Goal: Find specific page/section: Find specific page/section

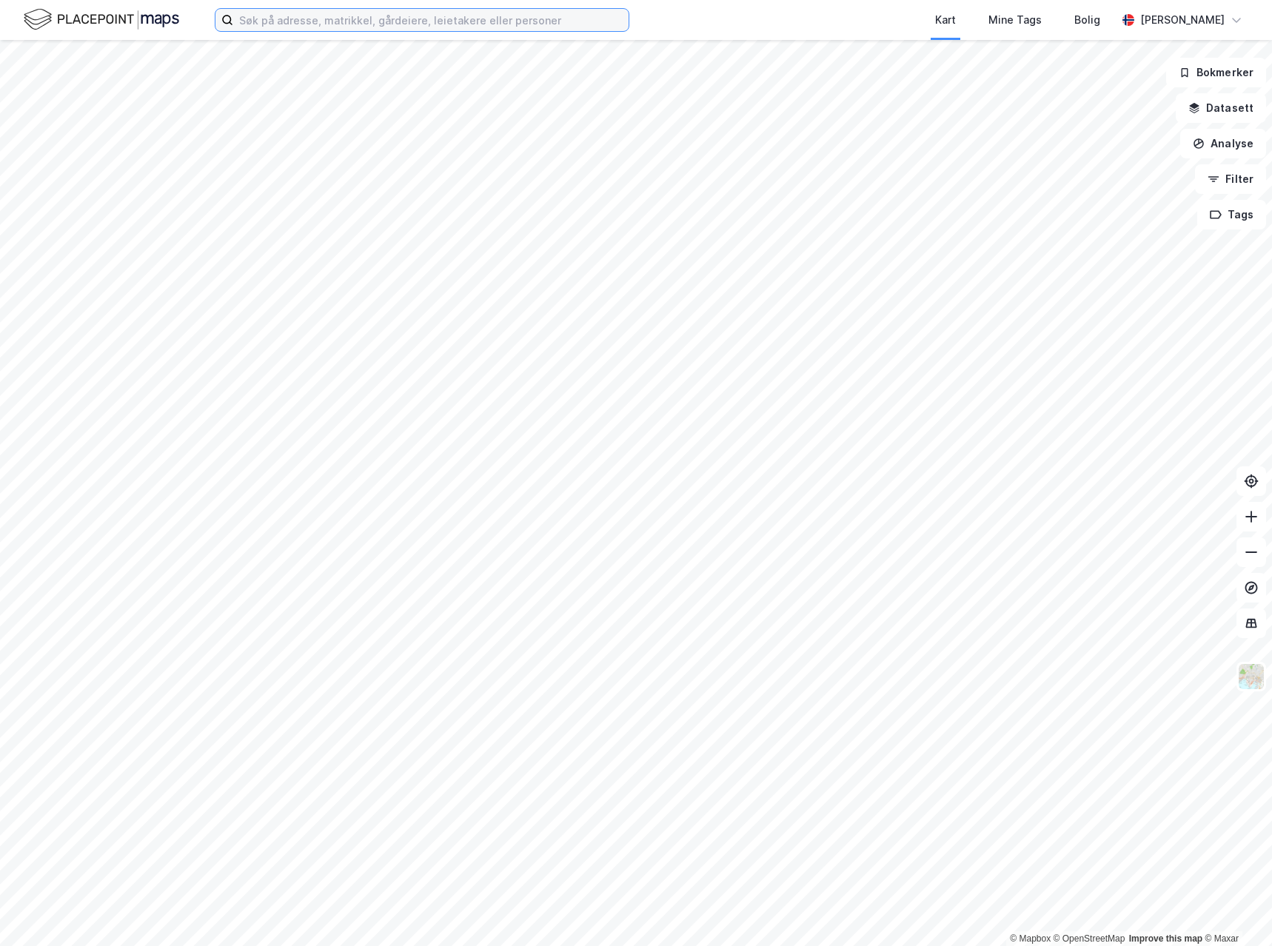
click at [506, 19] on input at bounding box center [430, 20] width 395 height 22
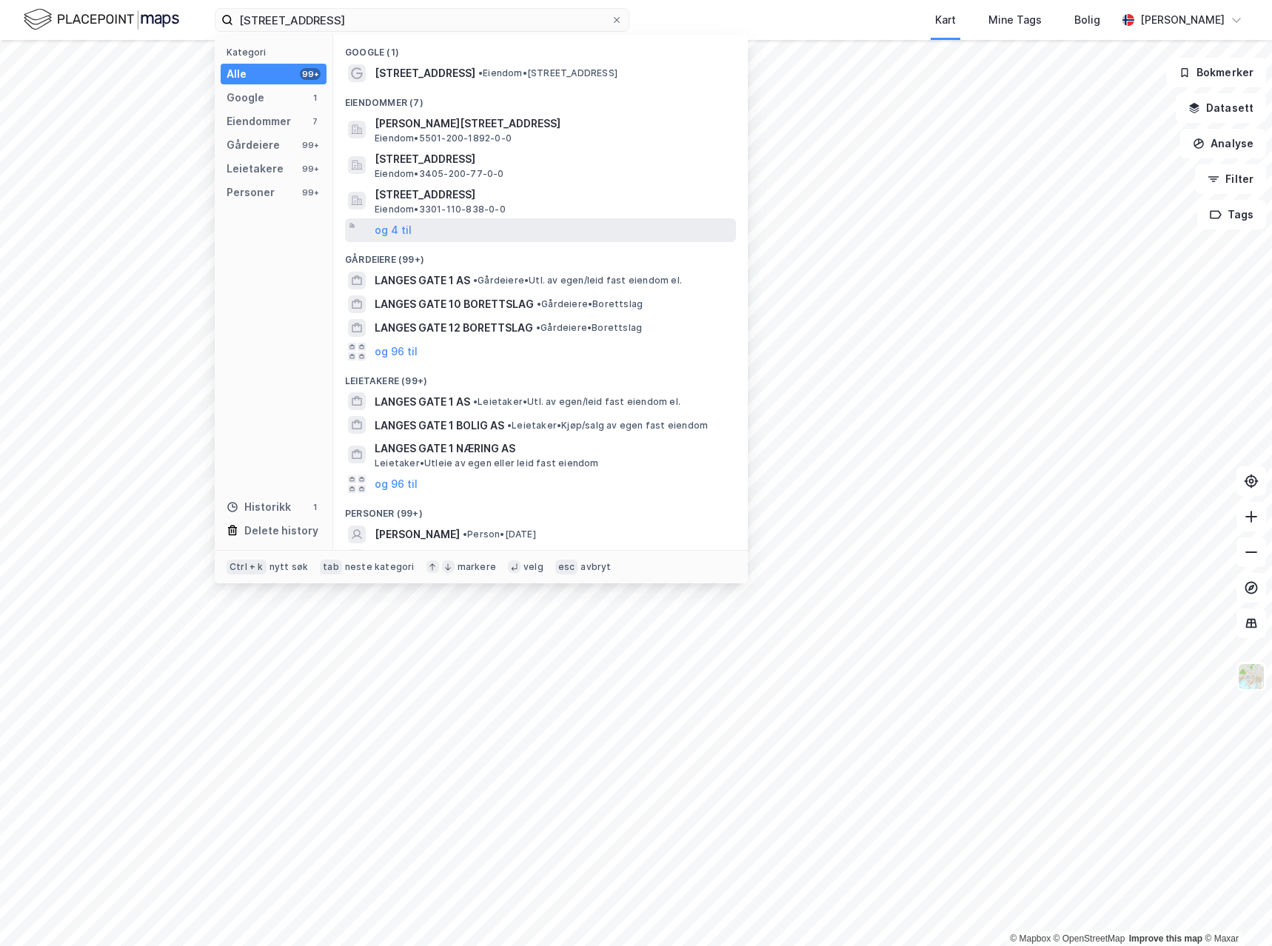
click at [440, 227] on div "og 4 til" at bounding box center [540, 230] width 391 height 24
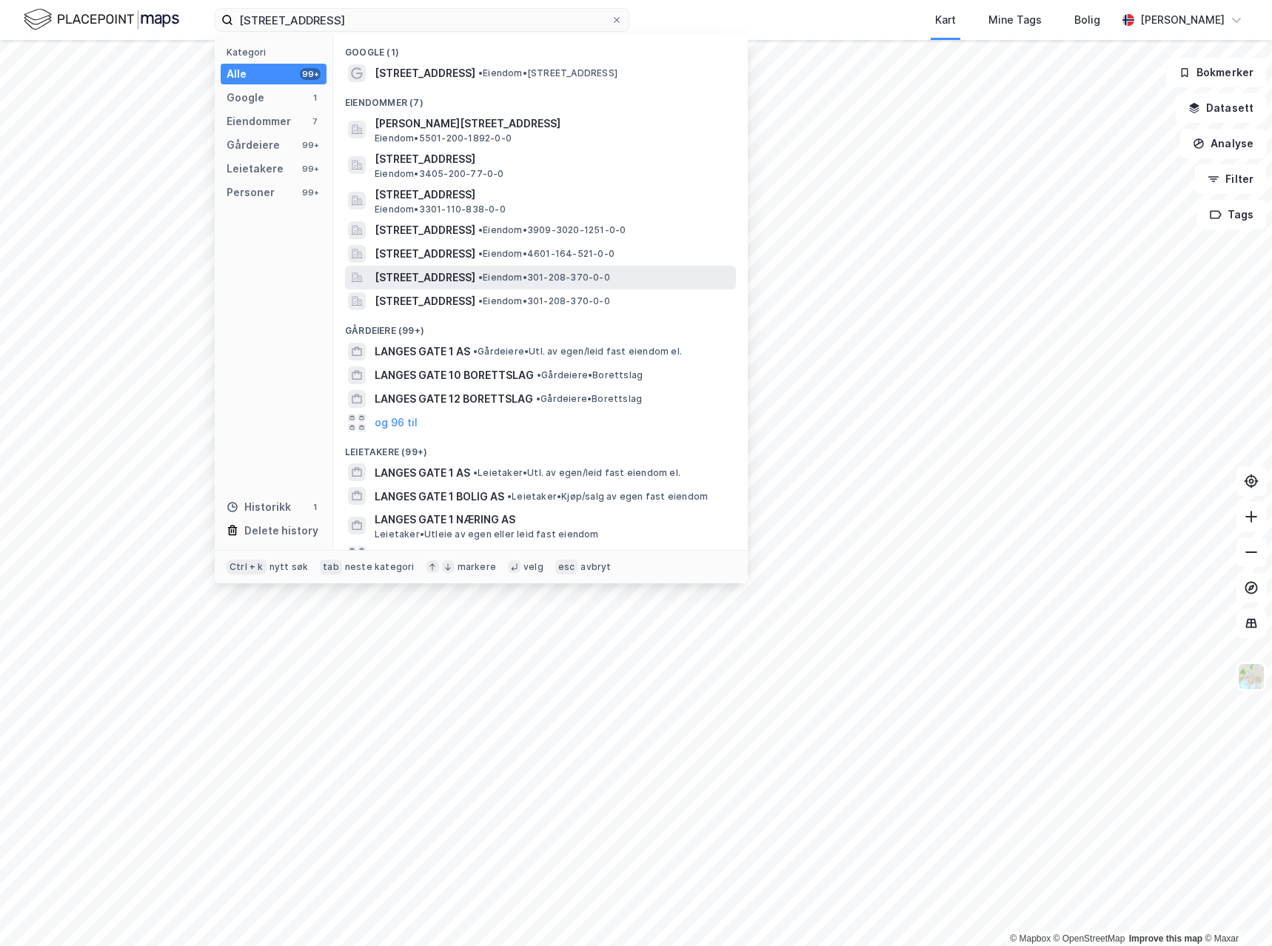
click at [475, 284] on span "[STREET_ADDRESS]" at bounding box center [425, 278] width 101 height 18
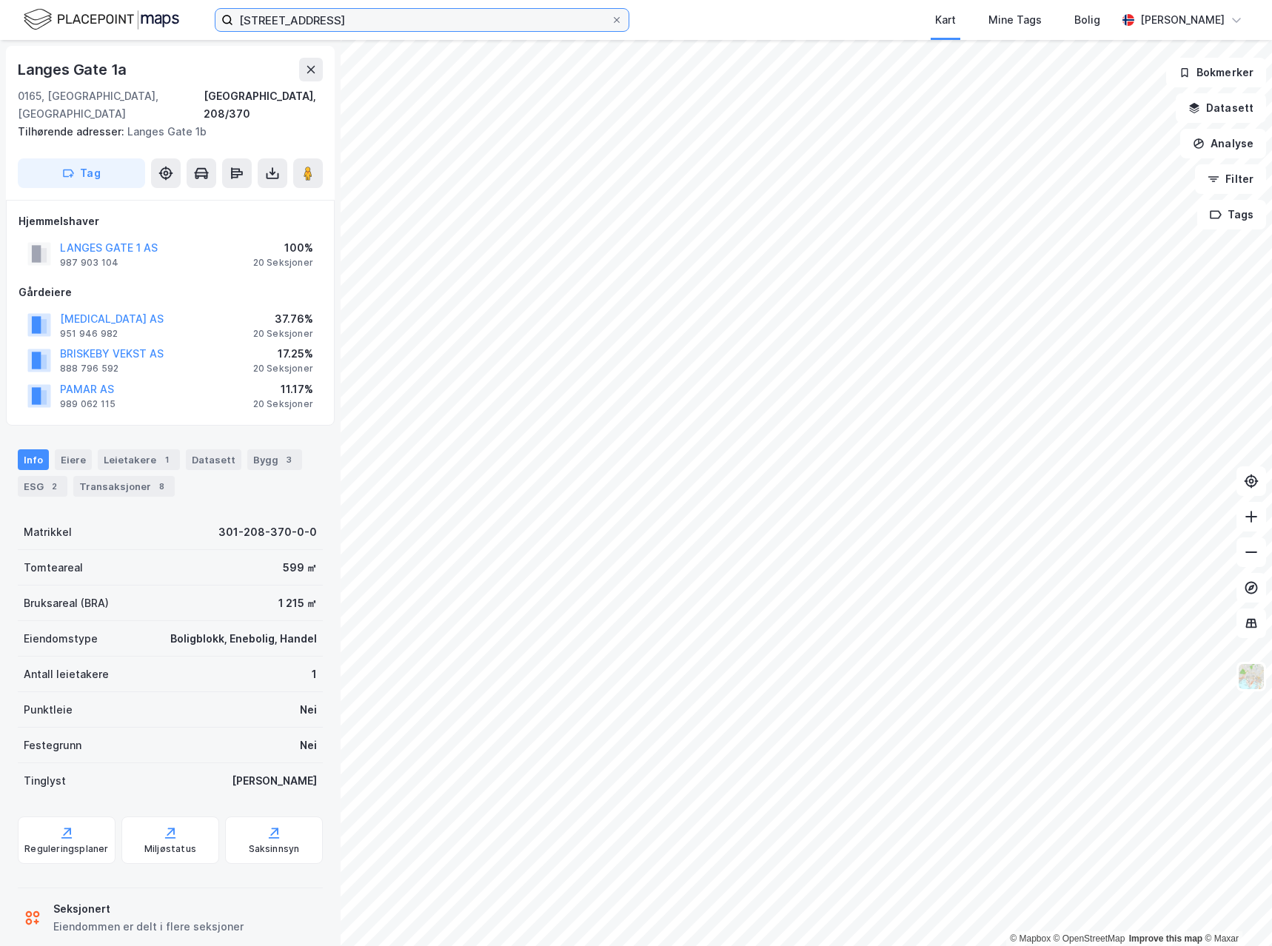
click at [384, 21] on input "[STREET_ADDRESS]" at bounding box center [422, 20] width 378 height 22
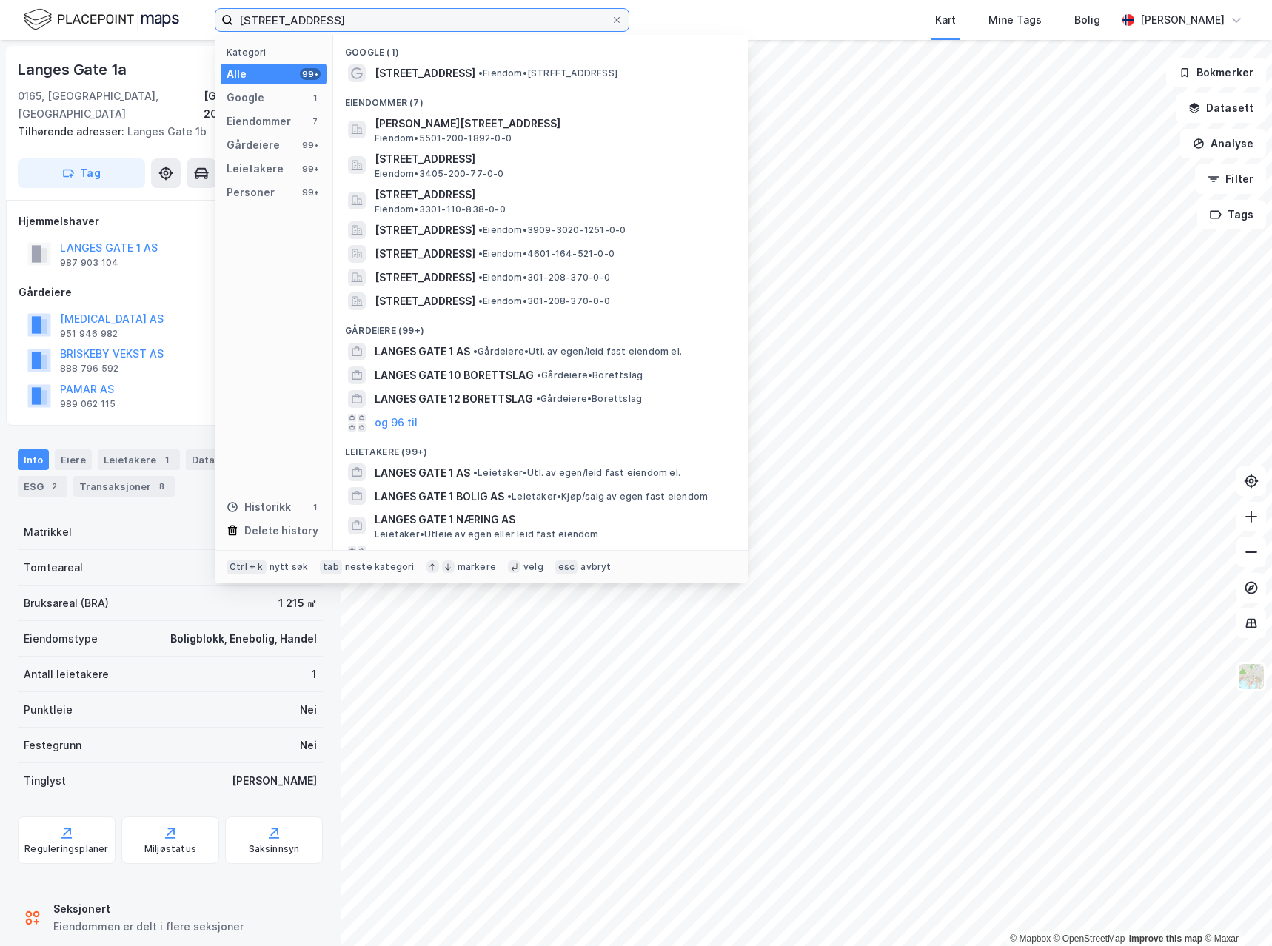
click at [384, 21] on input "[STREET_ADDRESS]" at bounding box center [422, 20] width 378 height 22
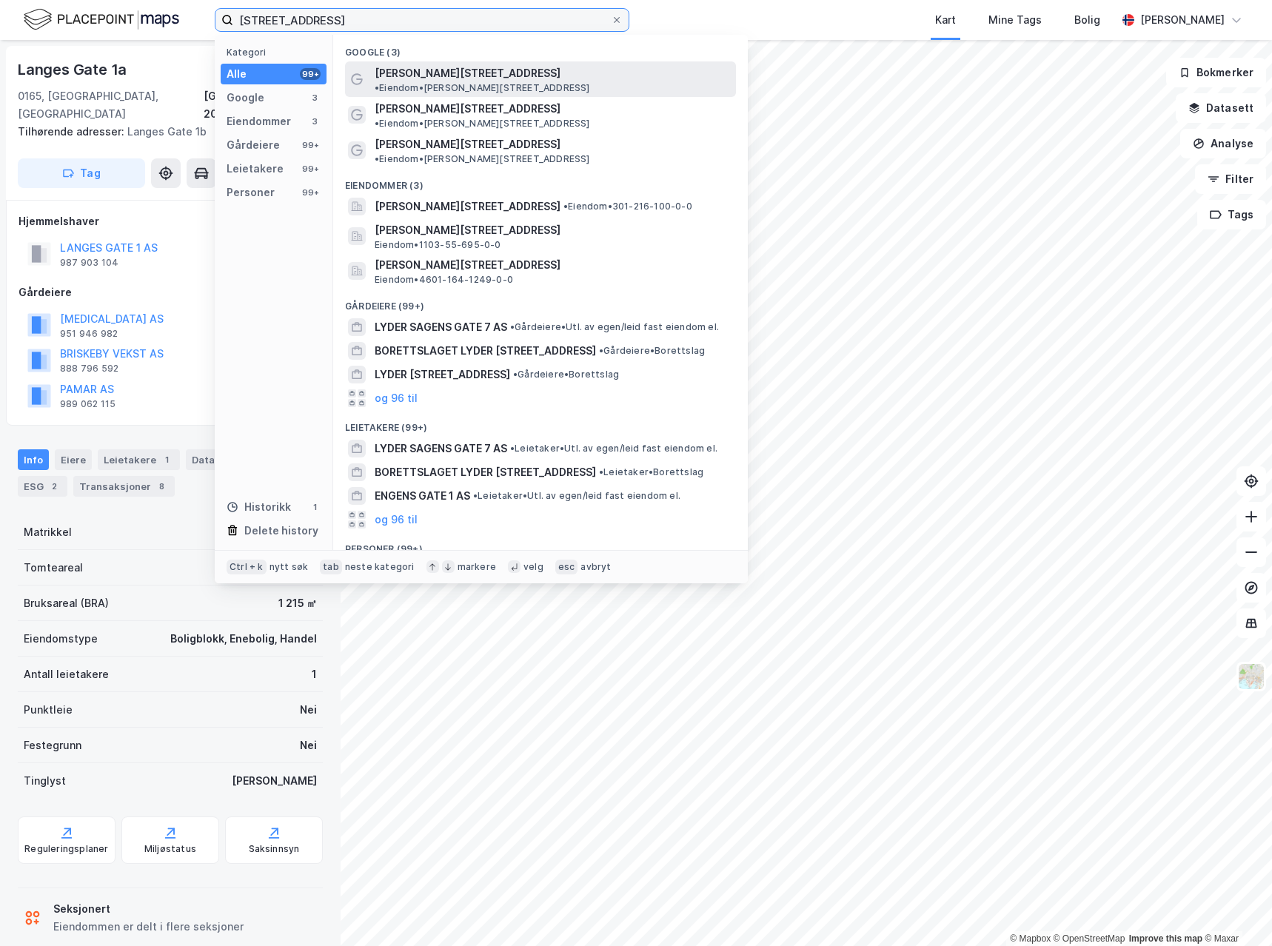
type input "[STREET_ADDRESS]"
